Goal: Task Accomplishment & Management: Complete application form

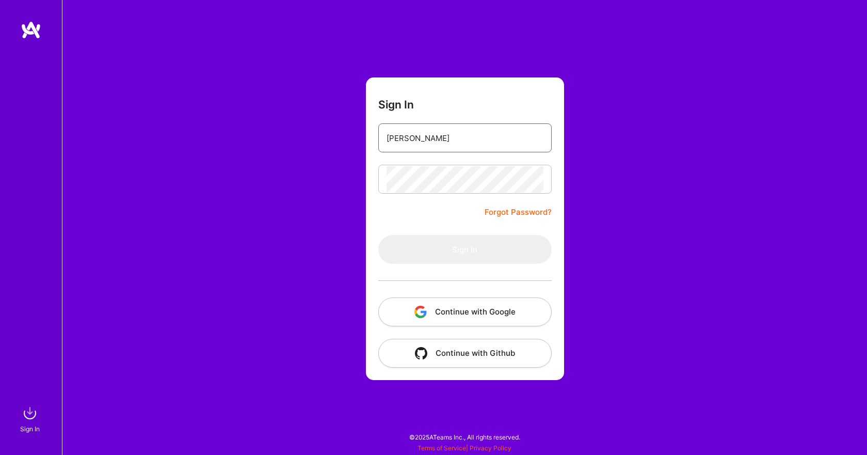
type input "[EMAIL_ADDRESS][DOMAIN_NAME]"
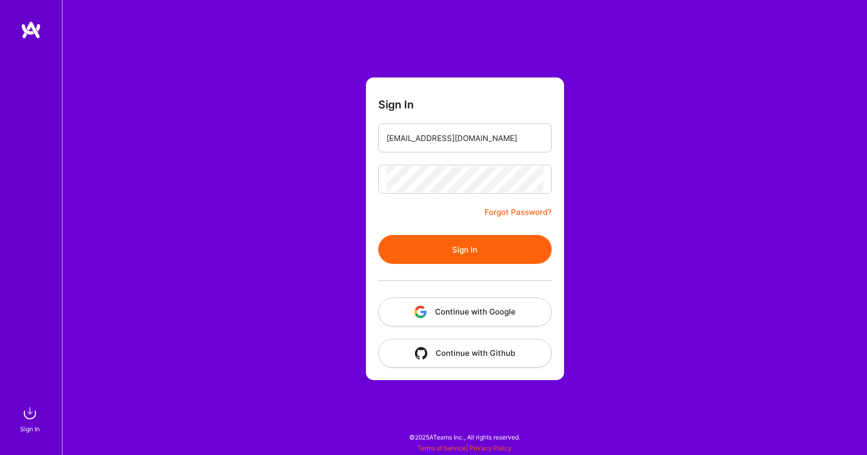
click at [481, 245] on button "Sign In" at bounding box center [464, 249] width 173 height 29
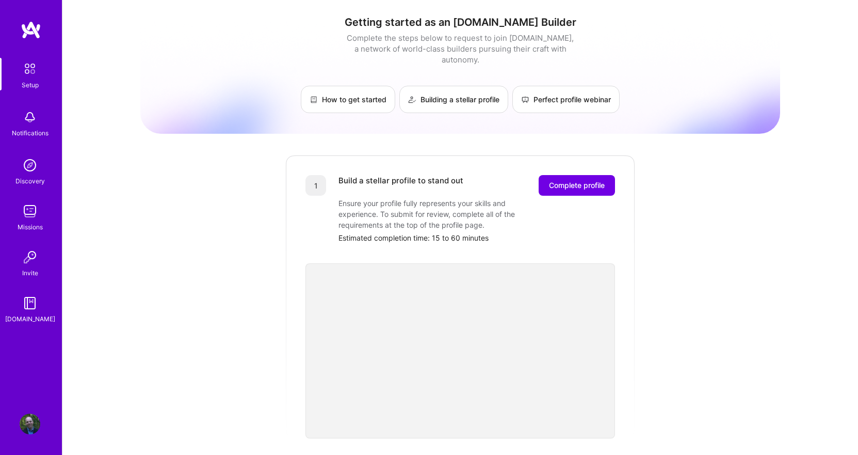
drag, startPoint x: 559, startPoint y: 180, endPoint x: 806, endPoint y: 180, distance: 246.7
click at [806, 180] on div "Getting started as an [DOMAIN_NAME] Builder Complete the steps below to request…" at bounding box center [460, 403] width 796 height 806
click at [570, 180] on span "Complete profile" at bounding box center [577, 185] width 56 height 10
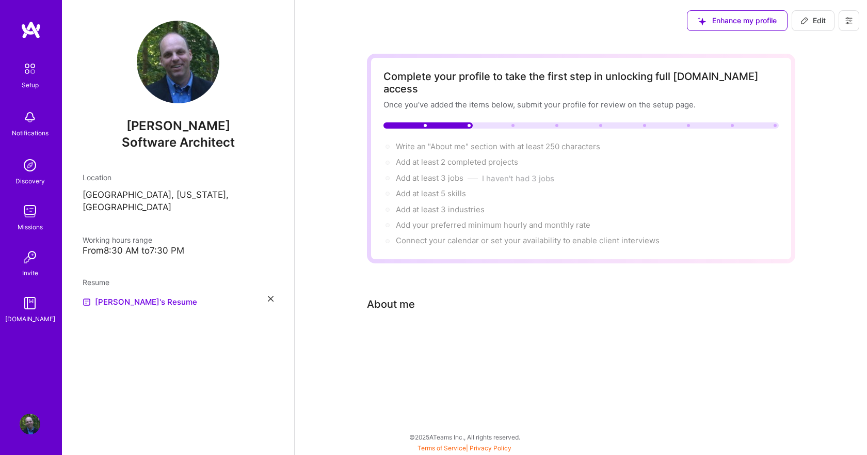
click at [398, 296] on div "About me" at bounding box center [391, 303] width 48 height 15
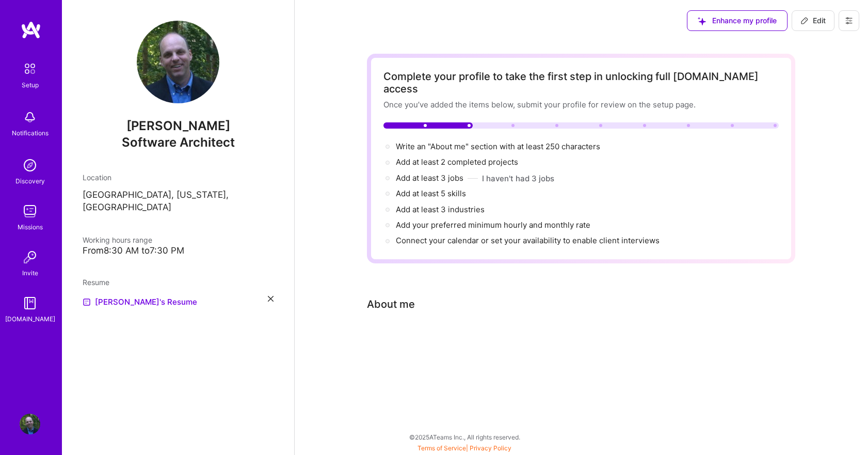
click at [441, 296] on div "About me" at bounding box center [573, 303] width 413 height 15
click at [456, 141] on span "Write an "About me" section with at least 250 characters →" at bounding box center [504, 146] width 216 height 10
select select "US"
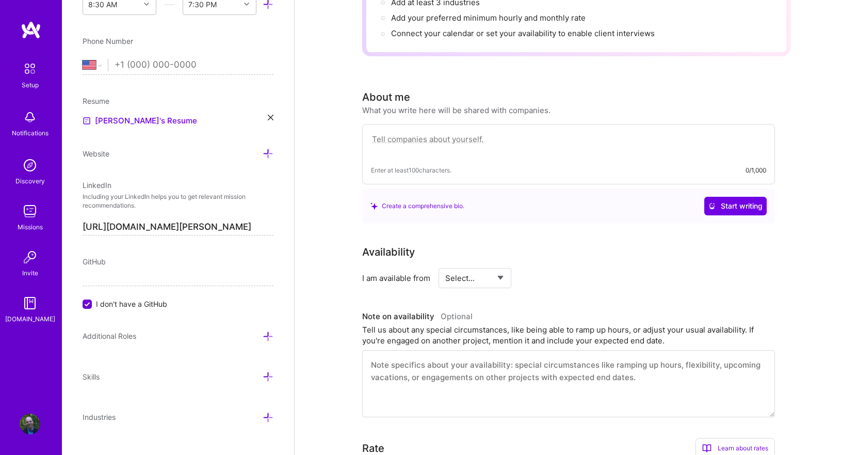
scroll to position [284, 0]
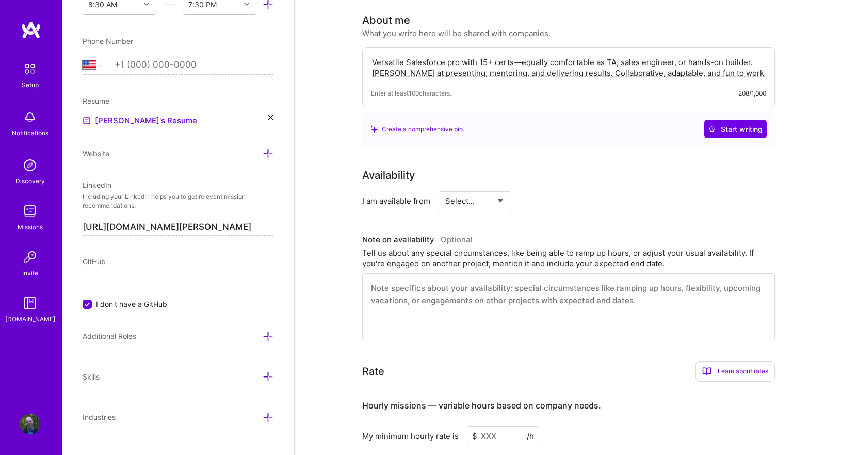
click at [607, 66] on textarea "Versatile Salesforce pro with 15+ certs—equally comfortable as TA, sales engine…" at bounding box center [568, 68] width 395 height 24
click at [455, 56] on textarea "Versatile Salesforce pro with 15+ certs—equally comfortable as TA, sales engine…" at bounding box center [568, 68] width 395 height 24
click at [615, 56] on textarea "Versatile Salesforce dude with 15+ certs—equally comfortable as TA, sales engin…" at bounding box center [568, 68] width 395 height 24
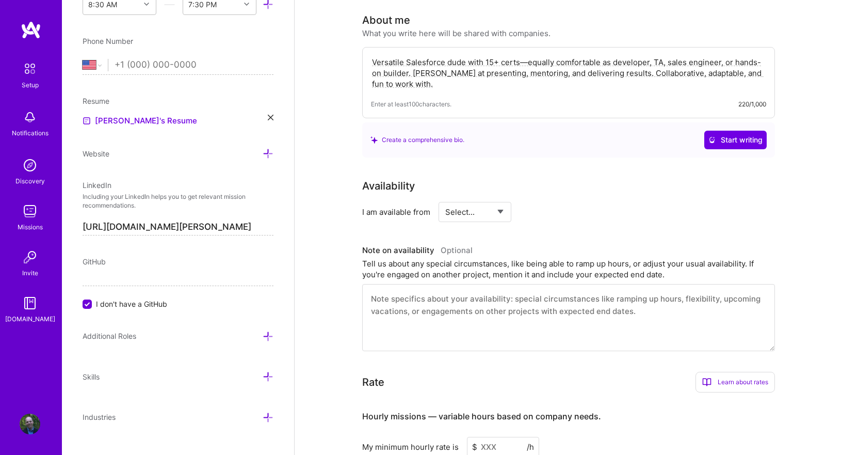
drag, startPoint x: 727, startPoint y: 52, endPoint x: 408, endPoint y: 62, distance: 319.6
click at [408, 62] on textarea "Versatile Salesforce dude with 15+ certs—equally comfortable as developer, TA, …" at bounding box center [568, 73] width 395 height 35
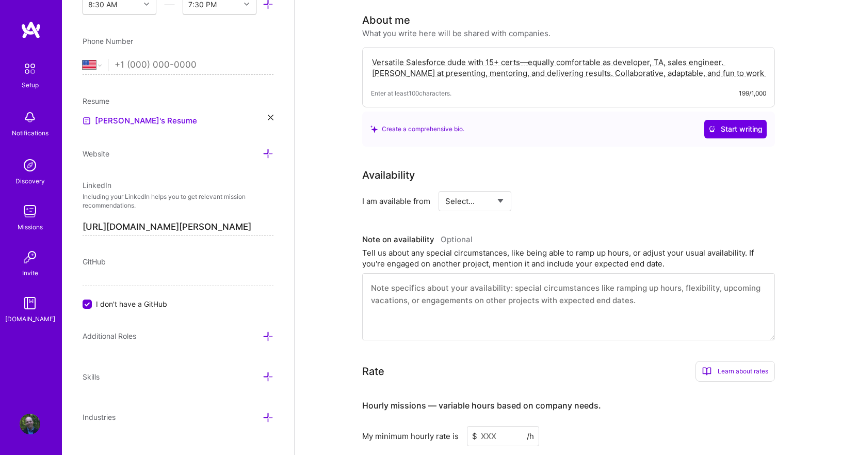
click at [760, 56] on textarea "Versatile Salesforce dude with 15+ certs—equally comfortable as developer, TA, …" at bounding box center [568, 68] width 395 height 24
click at [569, 60] on textarea "Versatile Salesforce dude with 15+ certs—equally comfortable as developer, TA, …" at bounding box center [568, 68] width 395 height 24
drag, startPoint x: 425, startPoint y: 60, endPoint x: 363, endPoint y: 62, distance: 62.5
click at [363, 62] on div "Versatile Salesforce dude with 15+ certs—equally comfortable as developer, TA, …" at bounding box center [568, 77] width 413 height 60
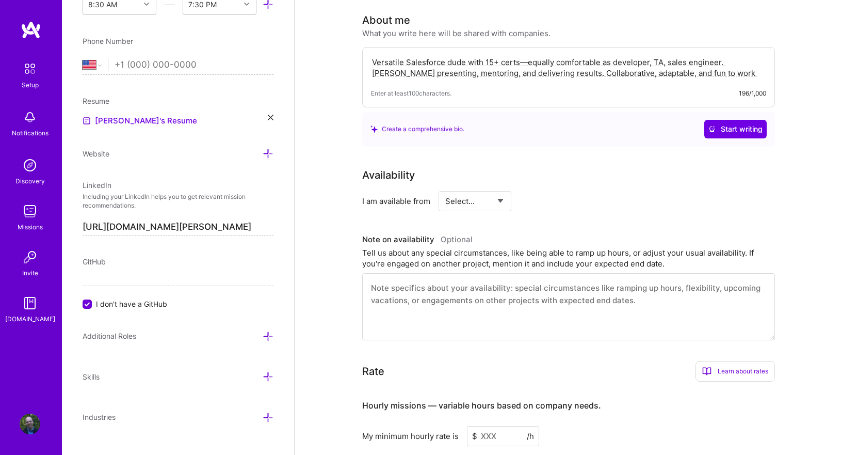
click at [394, 60] on textarea "Versatile Salesforce dude with 15+ certs—equally comfortable as developer, TA, …" at bounding box center [568, 68] width 395 height 24
click at [431, 62] on textarea "Versatile Salesforce dude with 15+ certs—equally comfortable as developer, TA, …" at bounding box center [568, 68] width 395 height 24
click at [400, 60] on textarea "Versatile Salesforce dude with 15+ certs—equally comfortable as developer, TA, …" at bounding box center [568, 68] width 395 height 24
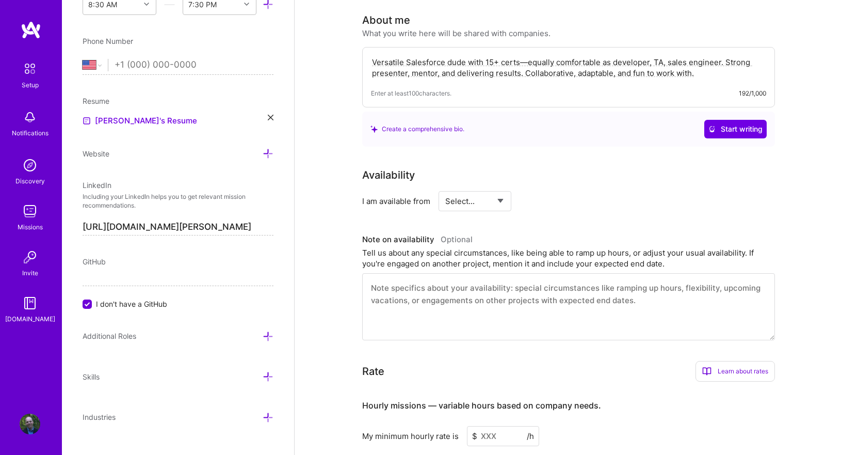
click at [483, 60] on textarea "Versatile Salesforce dude with 15+ certs—equally comfortable as developer, TA, …" at bounding box center [568, 68] width 395 height 24
click at [502, 63] on textarea "Versatile Salesforce dude with 15+ certs—equally comfortable as developer, TA, …" at bounding box center [568, 68] width 395 height 24
drag, startPoint x: 502, startPoint y: 63, endPoint x: 488, endPoint y: 59, distance: 14.4
click at [501, 63] on textarea "Versatile Salesforce dude with 15+ certs—equally comfortable as developer, TA, …" at bounding box center [568, 68] width 395 height 24
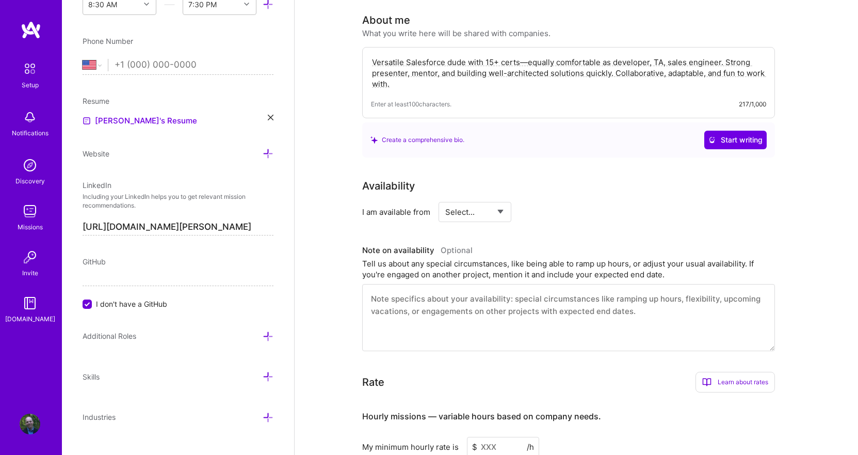
click at [612, 56] on textarea "Versatile Salesforce dude with 15+ certs—equally comfortable as developer, TA, …" at bounding box center [568, 73] width 395 height 35
click at [681, 56] on textarea "Versatile Salesforce dude with 15+ certs—equally comfortable as TA, developer, …" at bounding box center [568, 73] width 395 height 35
click at [406, 62] on textarea "Versatile Salesforce dude with 15+ certs—equally comfortable as TA, developer, …" at bounding box center [568, 73] width 395 height 35
click at [399, 61] on textarea "Versatile Salesforce dude with 15+ certs—equally comfortable as TA, developer, …" at bounding box center [568, 73] width 395 height 35
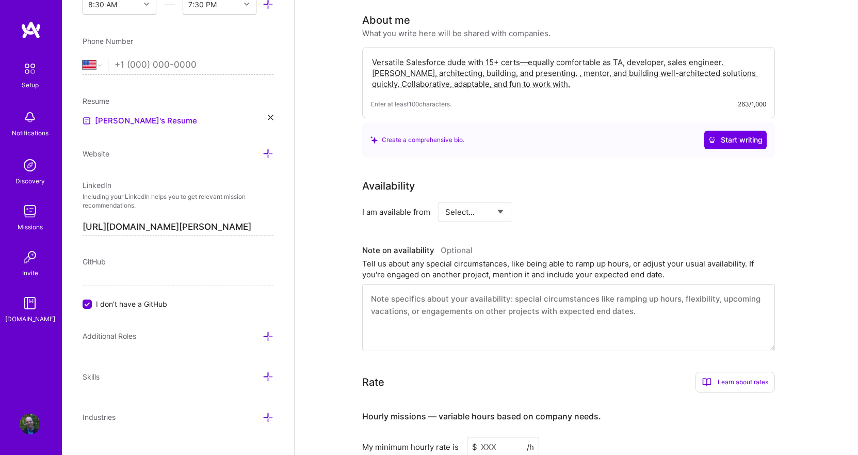
drag, startPoint x: 555, startPoint y: 63, endPoint x: 645, endPoint y: 56, distance: 89.6
click at [645, 56] on textarea "Versatile Salesforce dude with 15+ certs—equally comfortable as TA, developer, …" at bounding box center [568, 73] width 395 height 35
drag, startPoint x: 427, startPoint y: 72, endPoint x: 494, endPoint y: 71, distance: 66.6
click at [494, 71] on textarea "Versatile Salesforce dude with 15+ certs—equally comfortable as TA, developer, …" at bounding box center [568, 73] width 395 height 35
click at [458, 56] on textarea "Versatile Salesforce dude with 15+ certs—equally comfortable as TA, developer, …" at bounding box center [568, 73] width 395 height 35
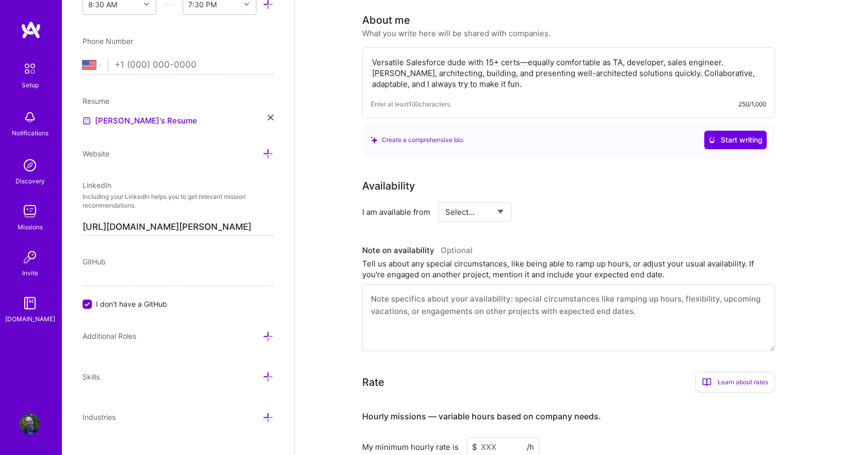
click at [458, 56] on textarea "Versatile Salesforce dude with 15+ certs—equally comfortable as TA, developer, …" at bounding box center [568, 73] width 395 height 35
click at [549, 56] on textarea "Versatile Salesforce engineer with 15+ certs—equally comfortable as TA, develop…" at bounding box center [568, 73] width 395 height 35
type textarea "Versatile Salesforce engineer with 15+ certs—equally comfortable as TA, develop…"
click at [799, 162] on div "Complete your profile to take the first step in unlocking full [DOMAIN_NAME] ac…" at bounding box center [577, 241] width 564 height 968
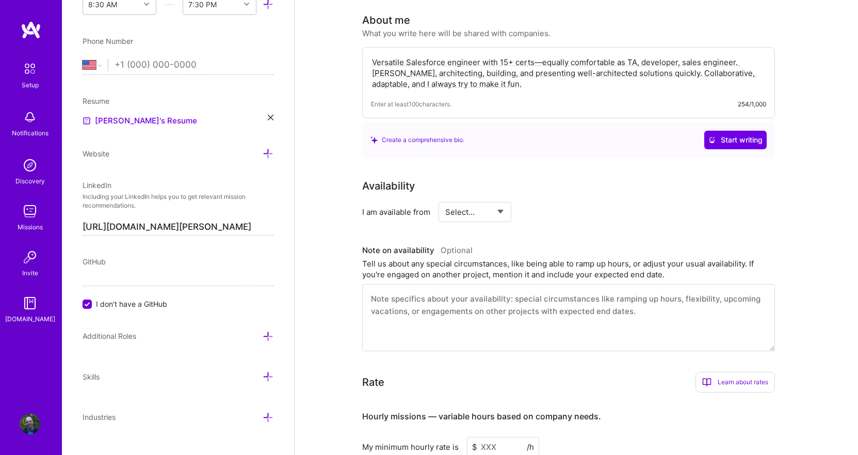
click at [491, 199] on select "Select... Right Now Future Date Not Available" at bounding box center [474, 212] width 59 height 26
select select "Right Now"
click at [445, 199] on select "Select... Right Now Future Date Not Available" at bounding box center [474, 212] width 59 height 26
click at [555, 202] on input at bounding box center [569, 212] width 62 height 20
type input "40"
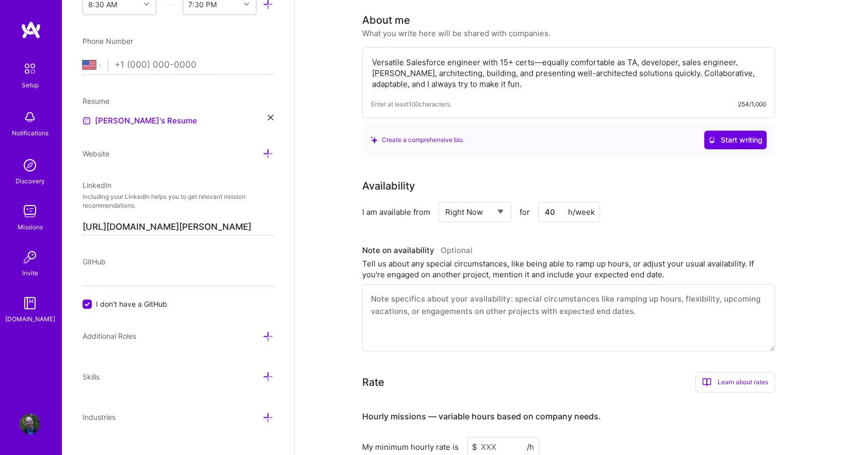
click at [593, 298] on textarea at bounding box center [568, 317] width 413 height 67
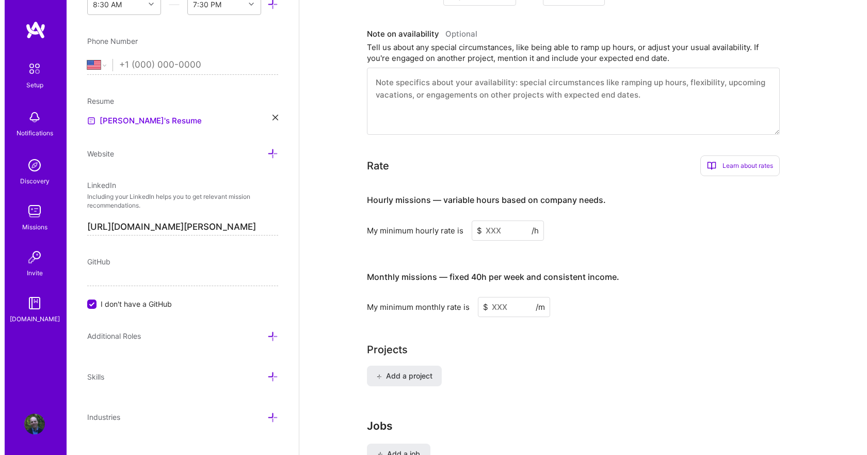
scroll to position [507, 0]
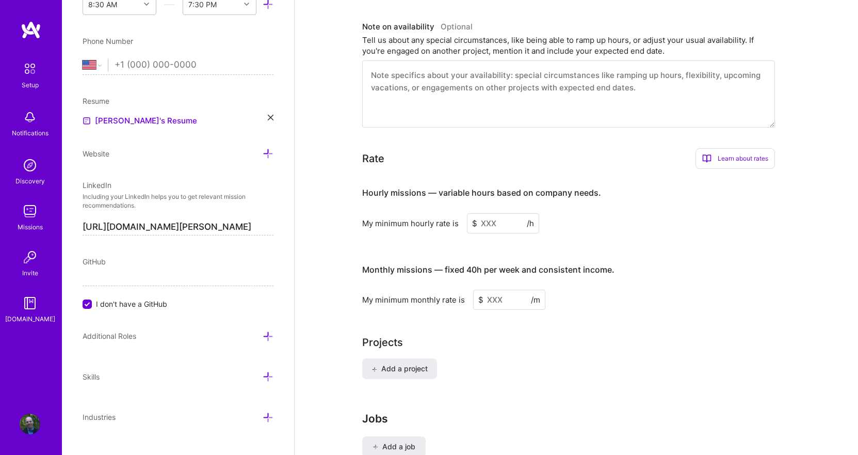
click at [501, 213] on input at bounding box center [503, 223] width 72 height 20
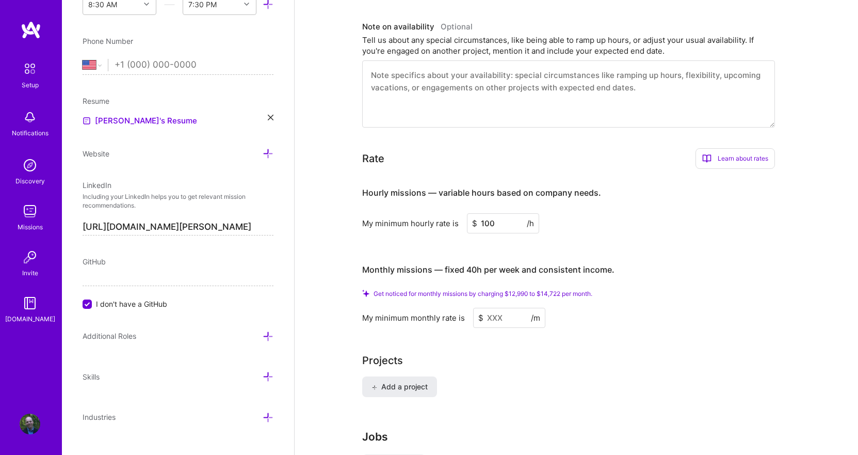
type input "100"
drag, startPoint x: 667, startPoint y: 355, endPoint x: 570, endPoint y: 316, distance: 104.3
click at [665, 354] on div "Projects" at bounding box center [576, 359] width 428 height 15
click at [503, 308] on input at bounding box center [509, 318] width 72 height 20
click at [509, 308] on input at bounding box center [509, 318] width 72 height 20
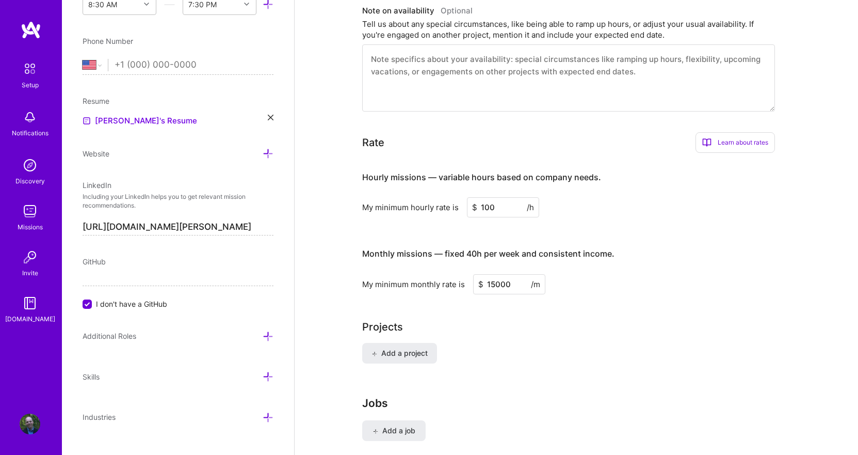
type input "15000"
click at [400, 346] on button "Add a project" at bounding box center [399, 353] width 75 height 21
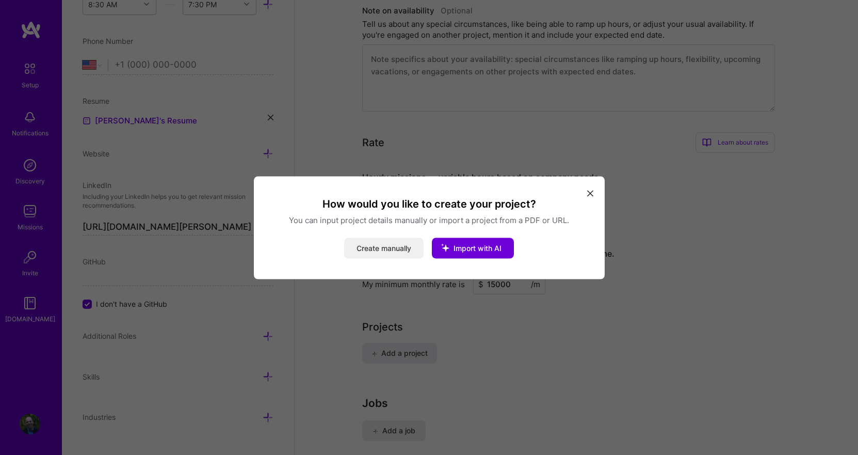
click at [395, 248] on button "Create manually" at bounding box center [383, 247] width 79 height 21
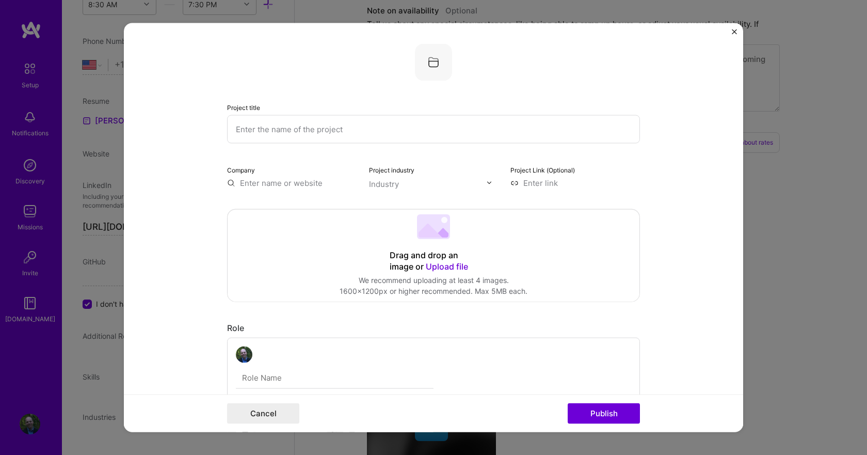
click at [732, 34] on img "Close" at bounding box center [734, 31] width 5 height 5
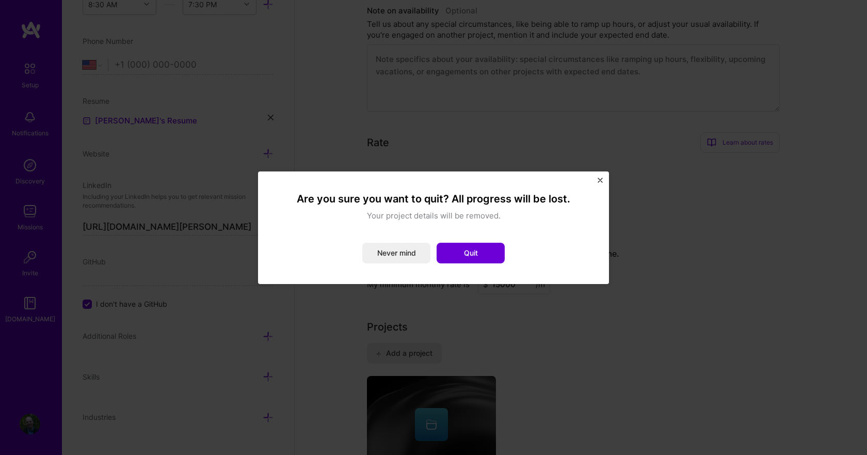
click at [598, 179] on img "Close" at bounding box center [600, 180] width 5 height 5
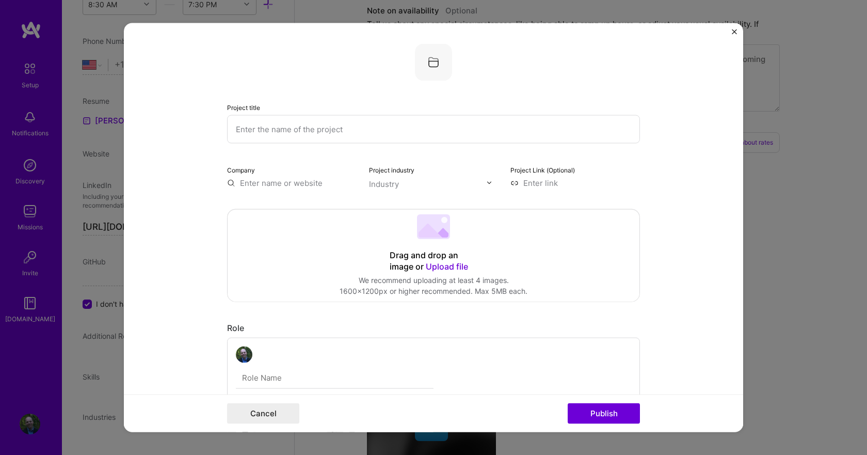
click at [734, 31] on img "Close" at bounding box center [734, 31] width 5 height 5
